Goal: Task Accomplishment & Management: Use online tool/utility

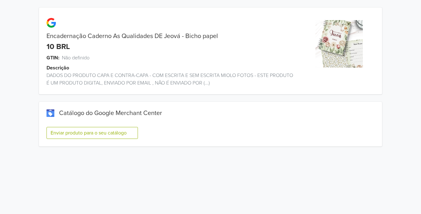
click at [96, 133] on button "Enviar produto para o seu catálogo" at bounding box center [92, 133] width 91 height 12
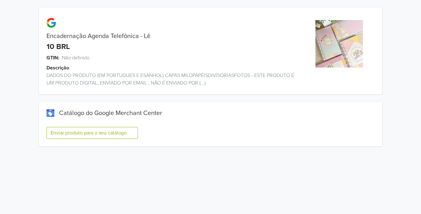
click at [127, 132] on button "Enviar produto para o seu catálogo" at bounding box center [92, 133] width 91 height 12
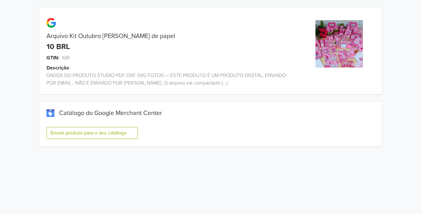
click at [121, 130] on button "Enviar produto para o seu catálogo" at bounding box center [92, 133] width 91 height 12
